Goal: Check status: Check status

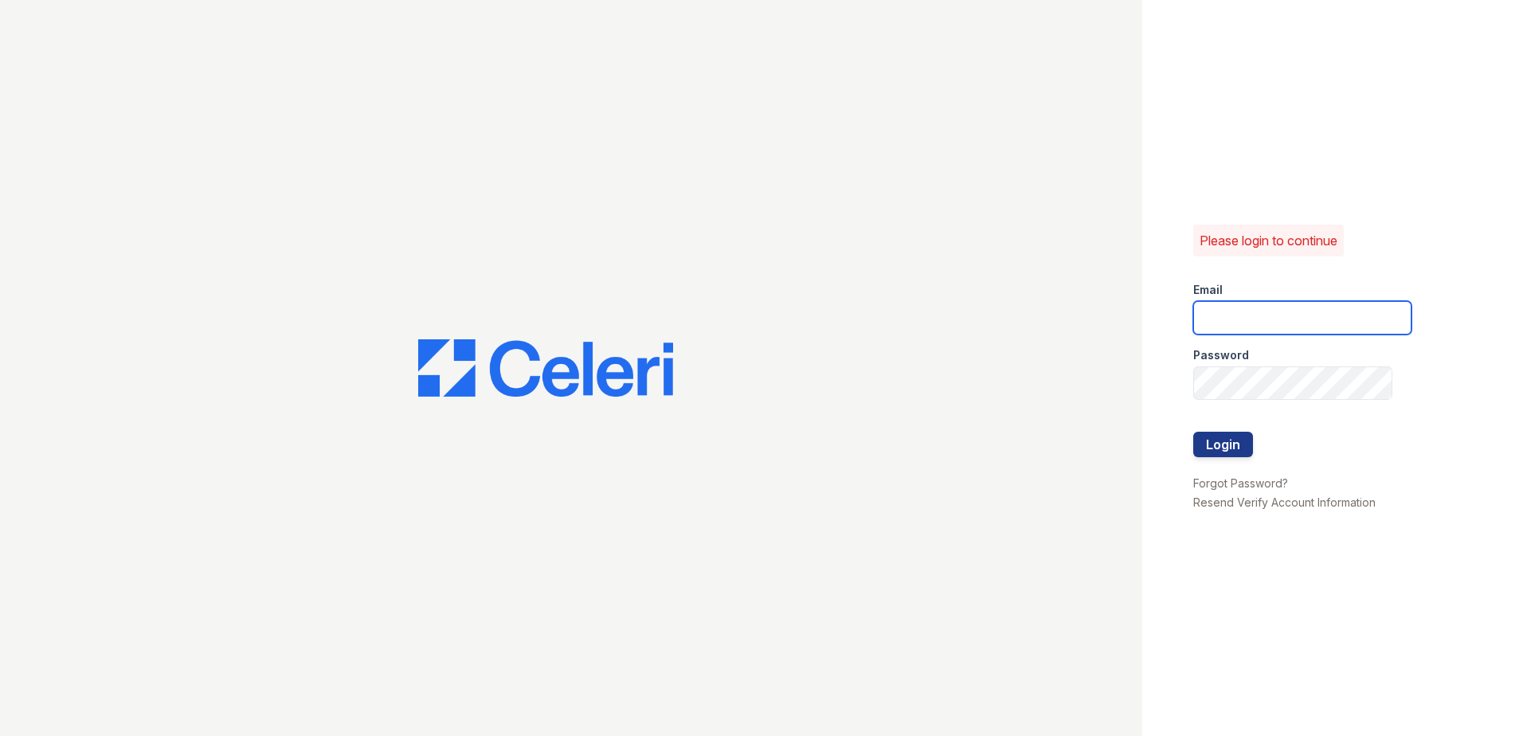
type input "[EMAIL_ADDRESS][DOMAIN_NAME]"
click at [1253, 443] on form "Email [EMAIL_ADDRESS][DOMAIN_NAME] Password Login" at bounding box center [1302, 371] width 218 height 204
click at [1237, 449] on button "Login" at bounding box center [1223, 444] width 60 height 25
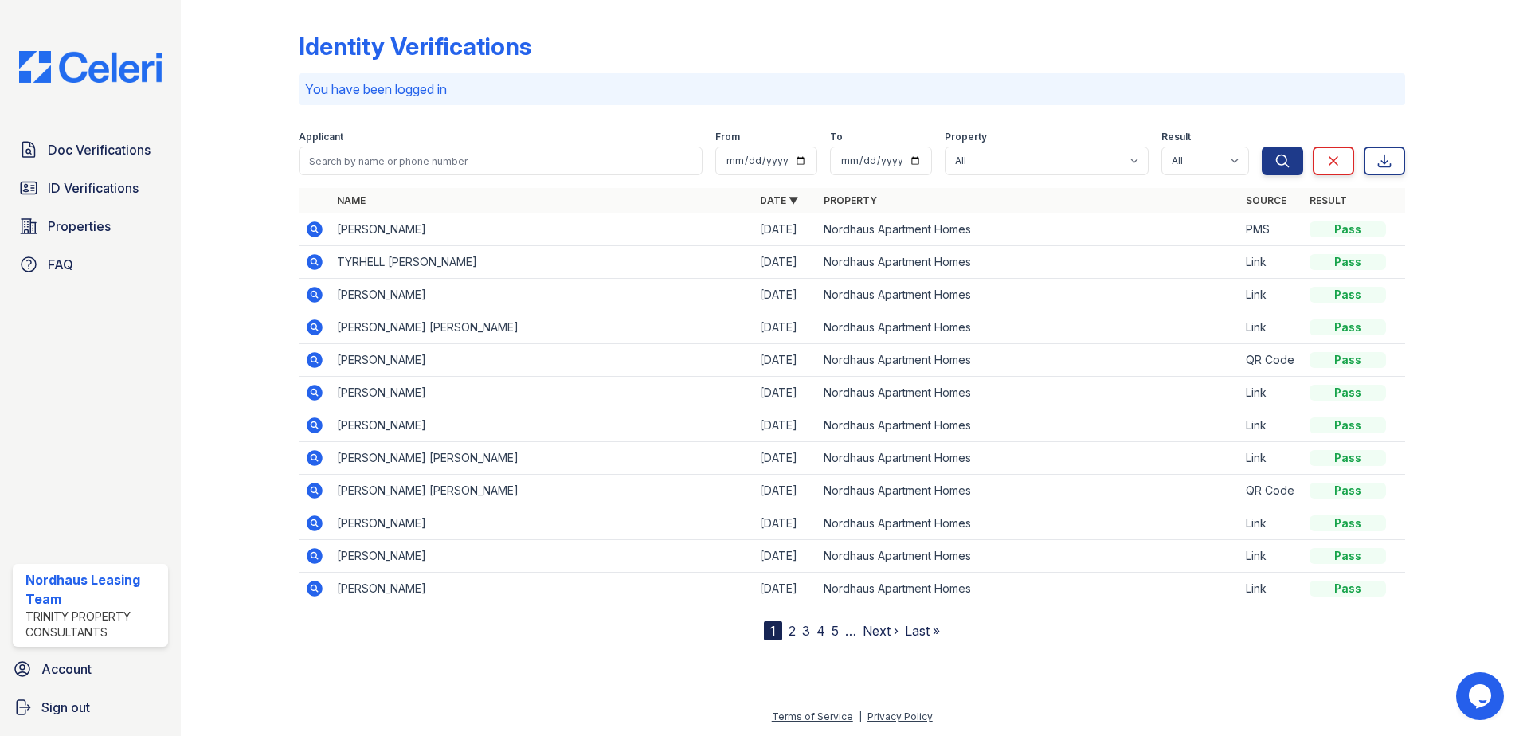
click at [315, 329] on icon at bounding box center [314, 327] width 19 height 19
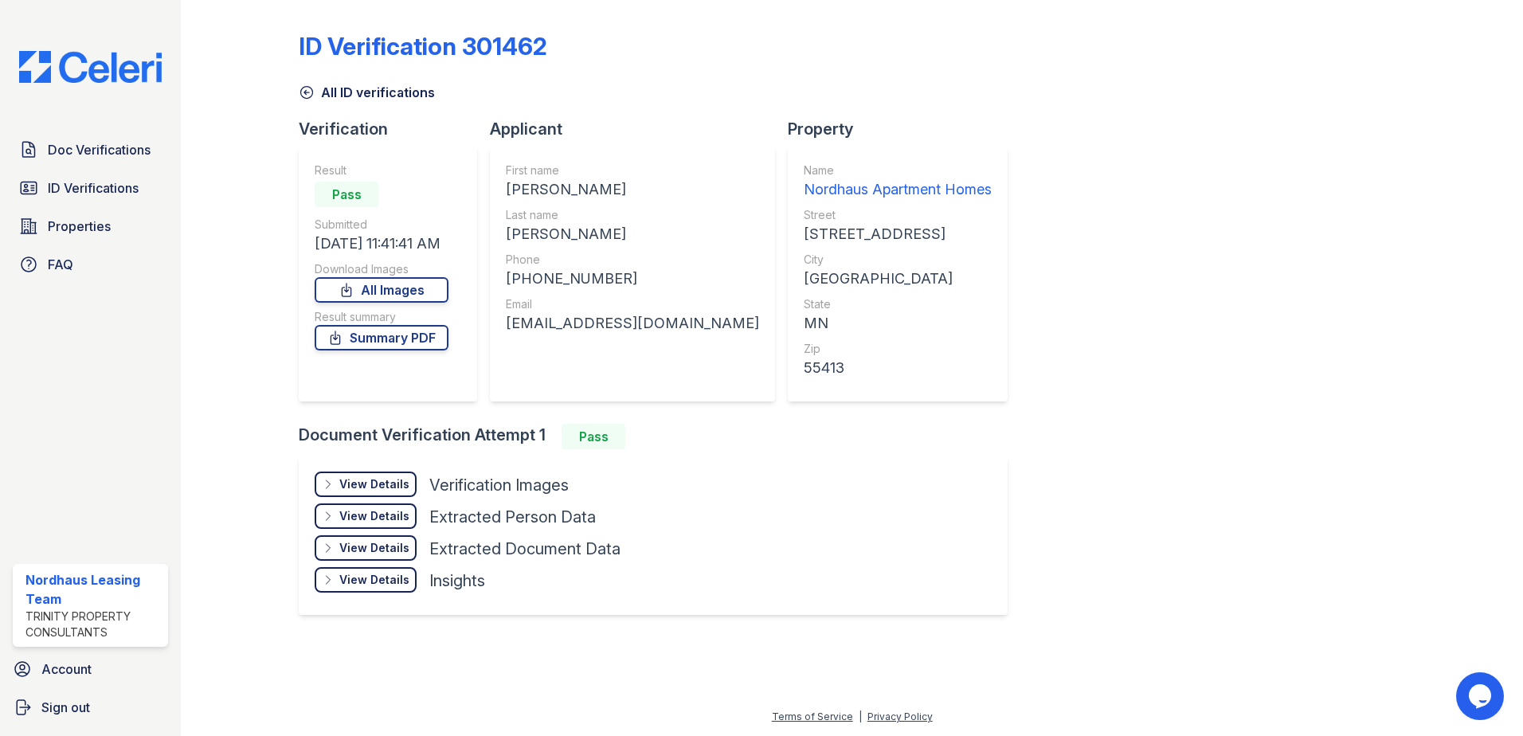
click at [365, 489] on div "View Details" at bounding box center [374, 484] width 70 height 16
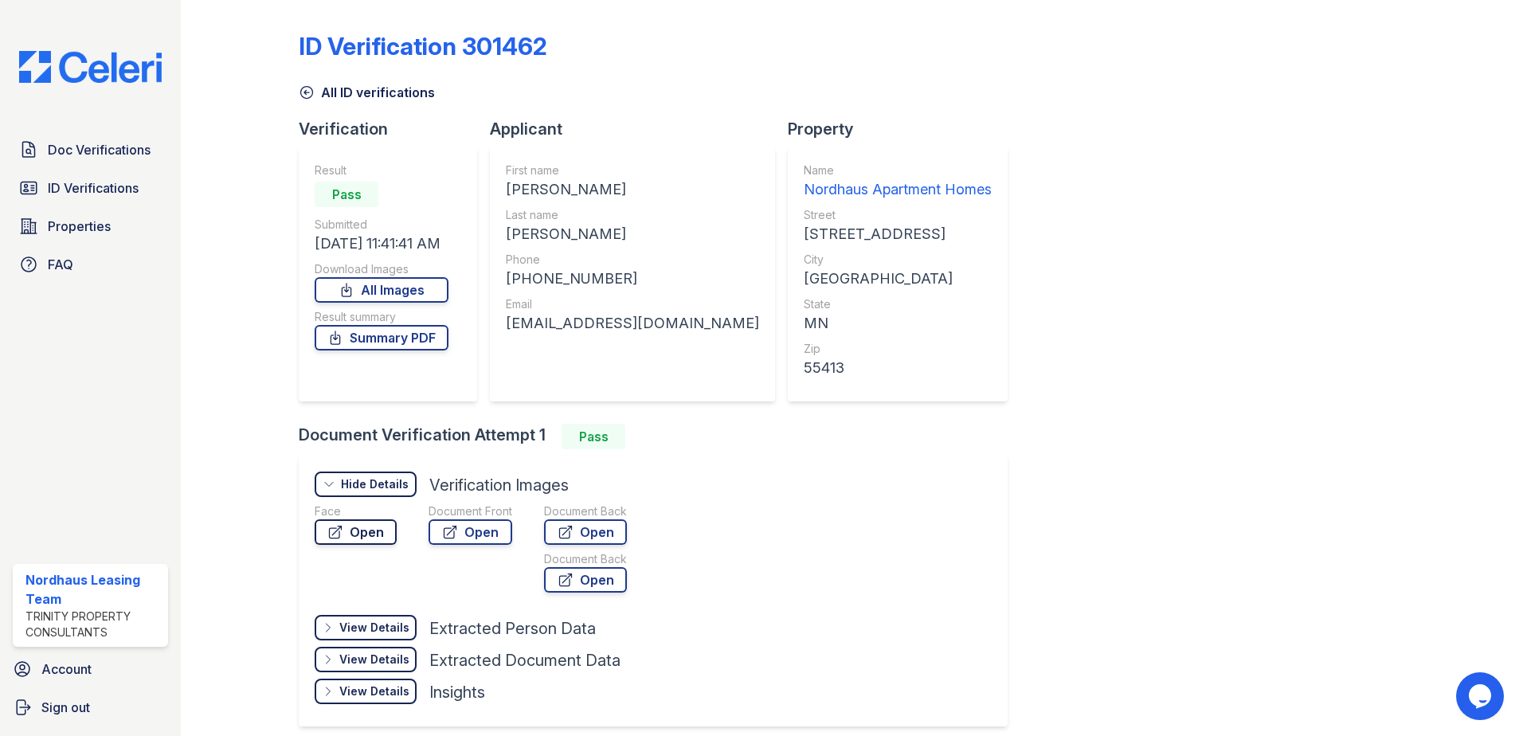
click at [362, 526] on link "Open" at bounding box center [356, 531] width 82 height 25
click at [498, 540] on link "Open" at bounding box center [471, 531] width 84 height 25
